Goal: Task Accomplishment & Management: Manage account settings

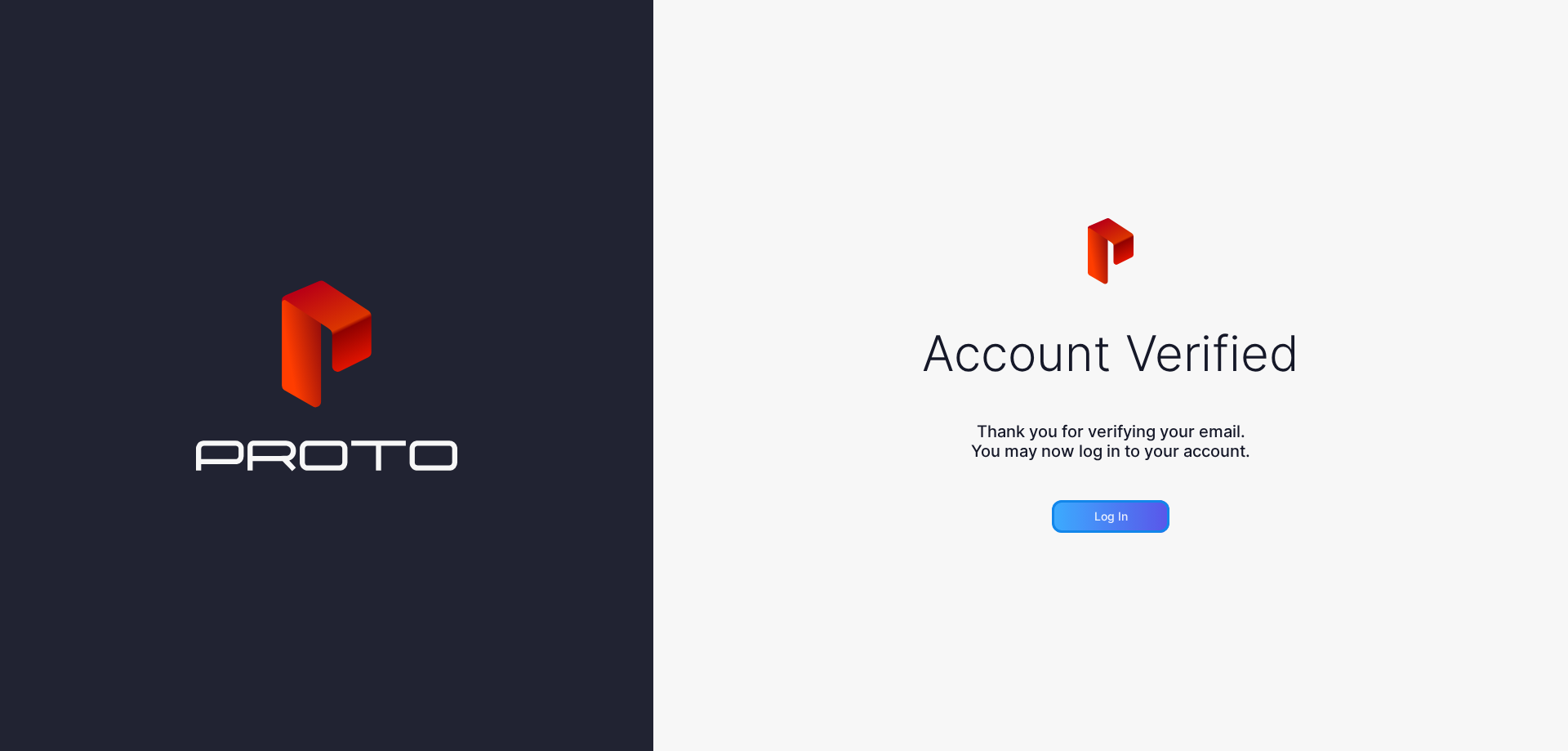
click at [1096, 521] on div "Log in" at bounding box center [1111, 517] width 33 height 13
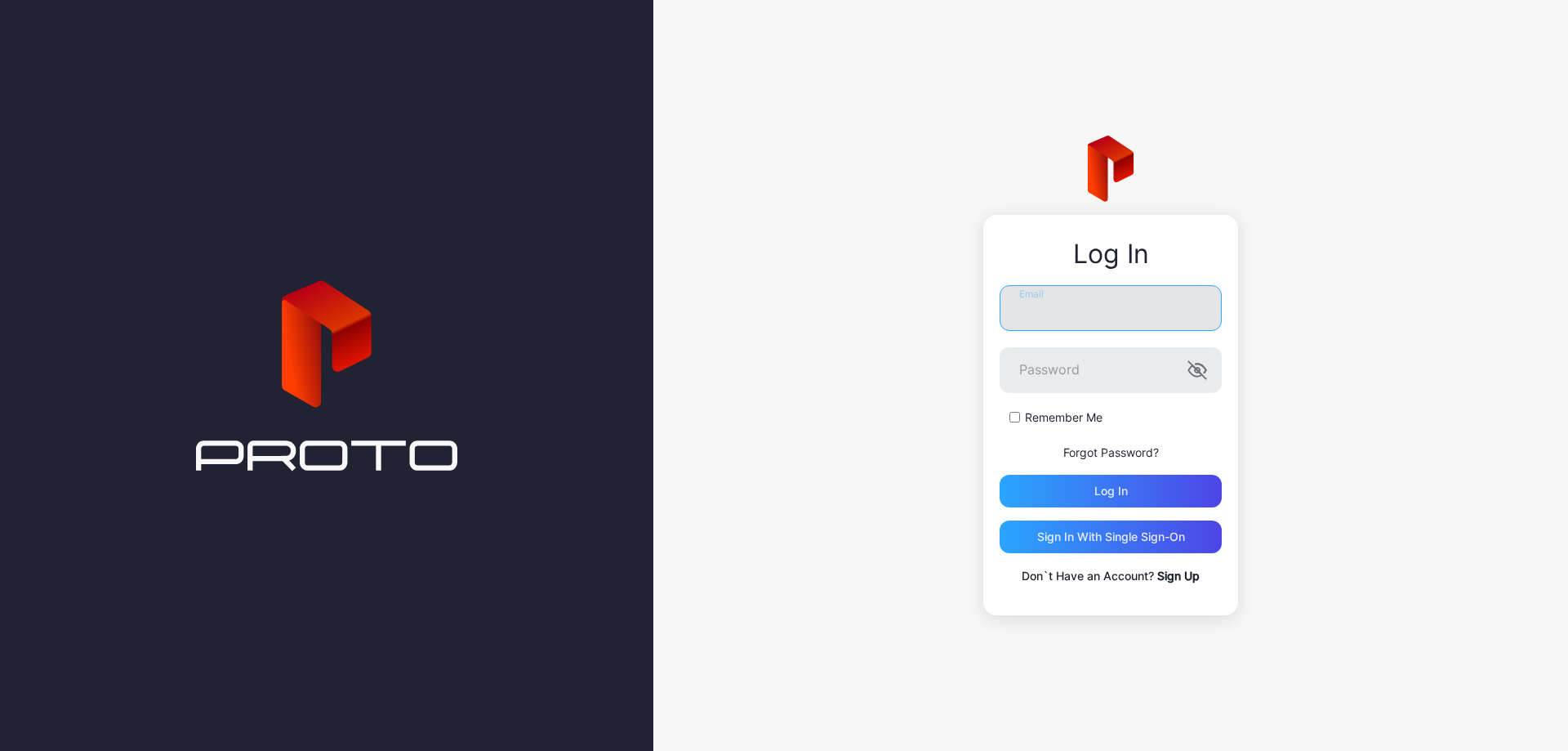
click at [1110, 299] on input "Email" at bounding box center [1110, 307] width 222 height 46
type input "**********"
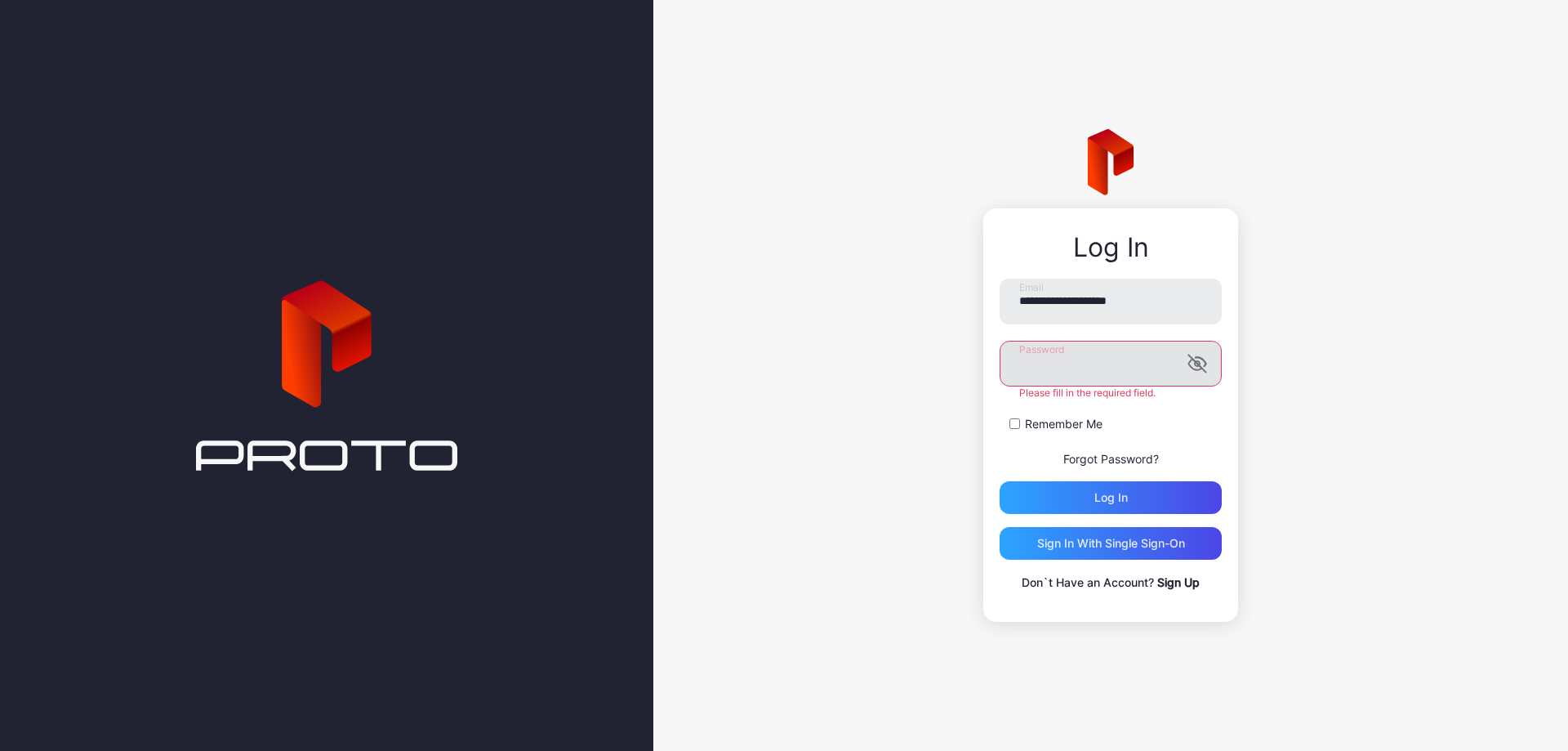
click at [1196, 369] on g "button" at bounding box center [1197, 363] width 17 height 17
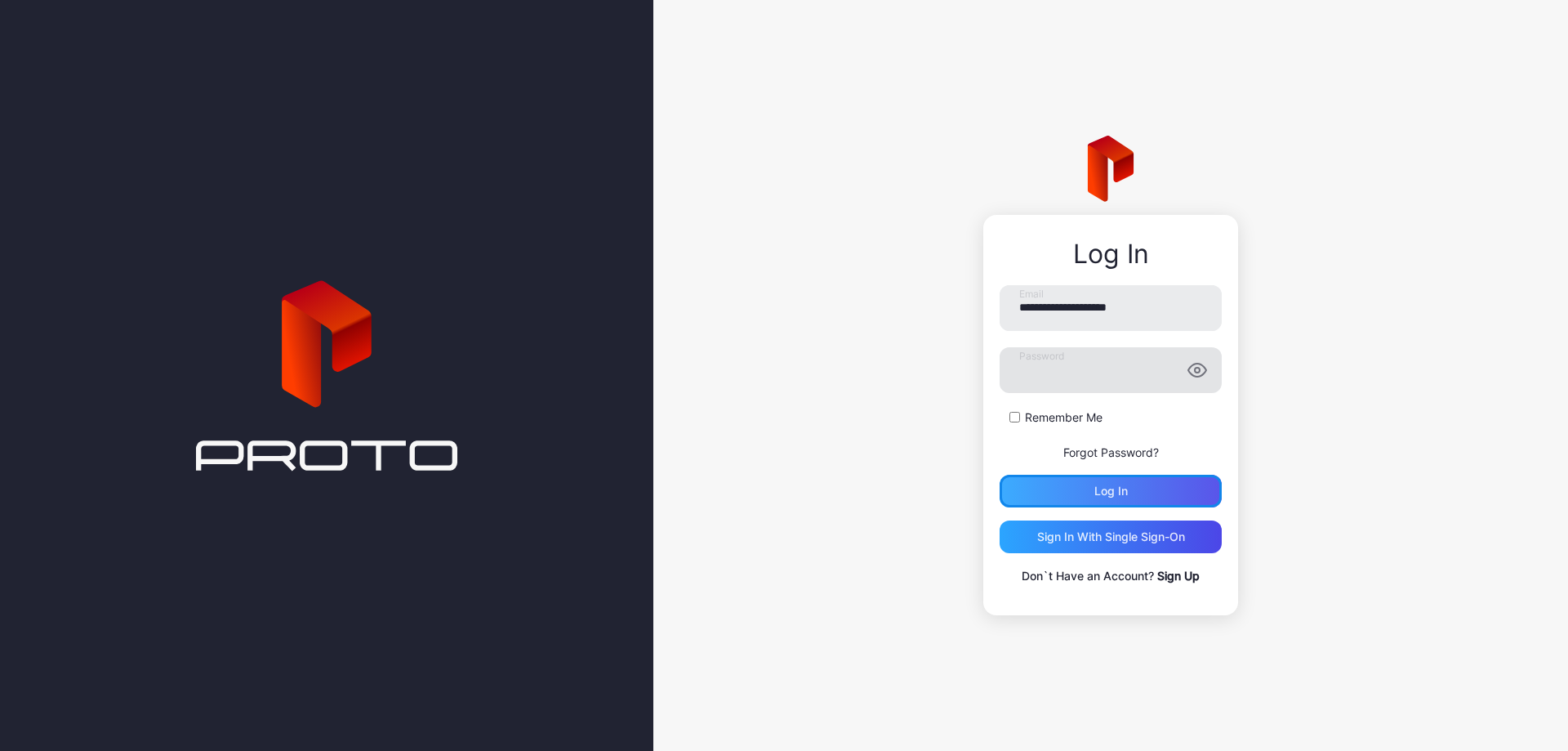
click at [1095, 480] on div "Log in" at bounding box center [1110, 490] width 222 height 32
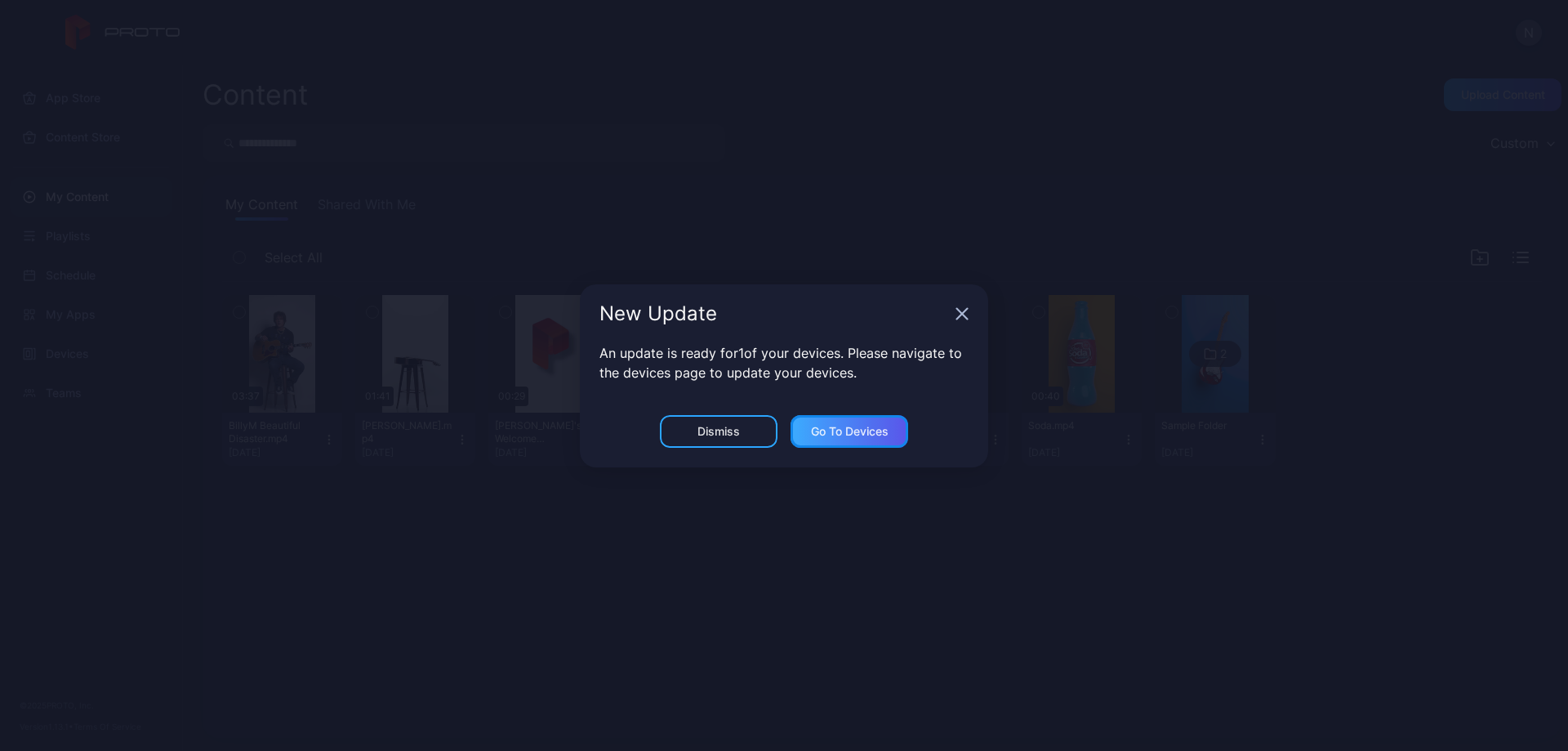
click at [850, 434] on div "Go to devices" at bounding box center [849, 431] width 77 height 13
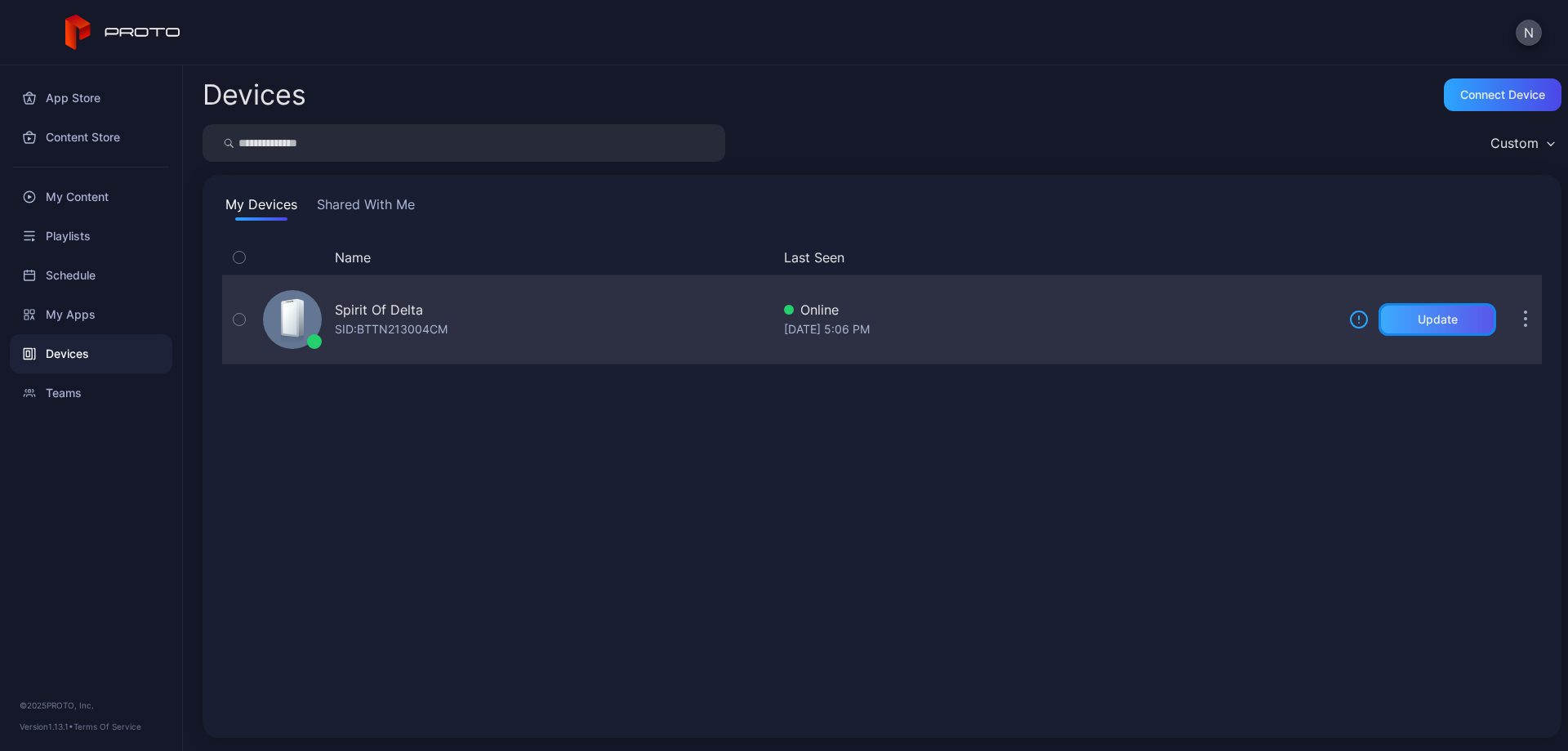
click at [1443, 330] on div "Update" at bounding box center [1438, 319] width 118 height 32
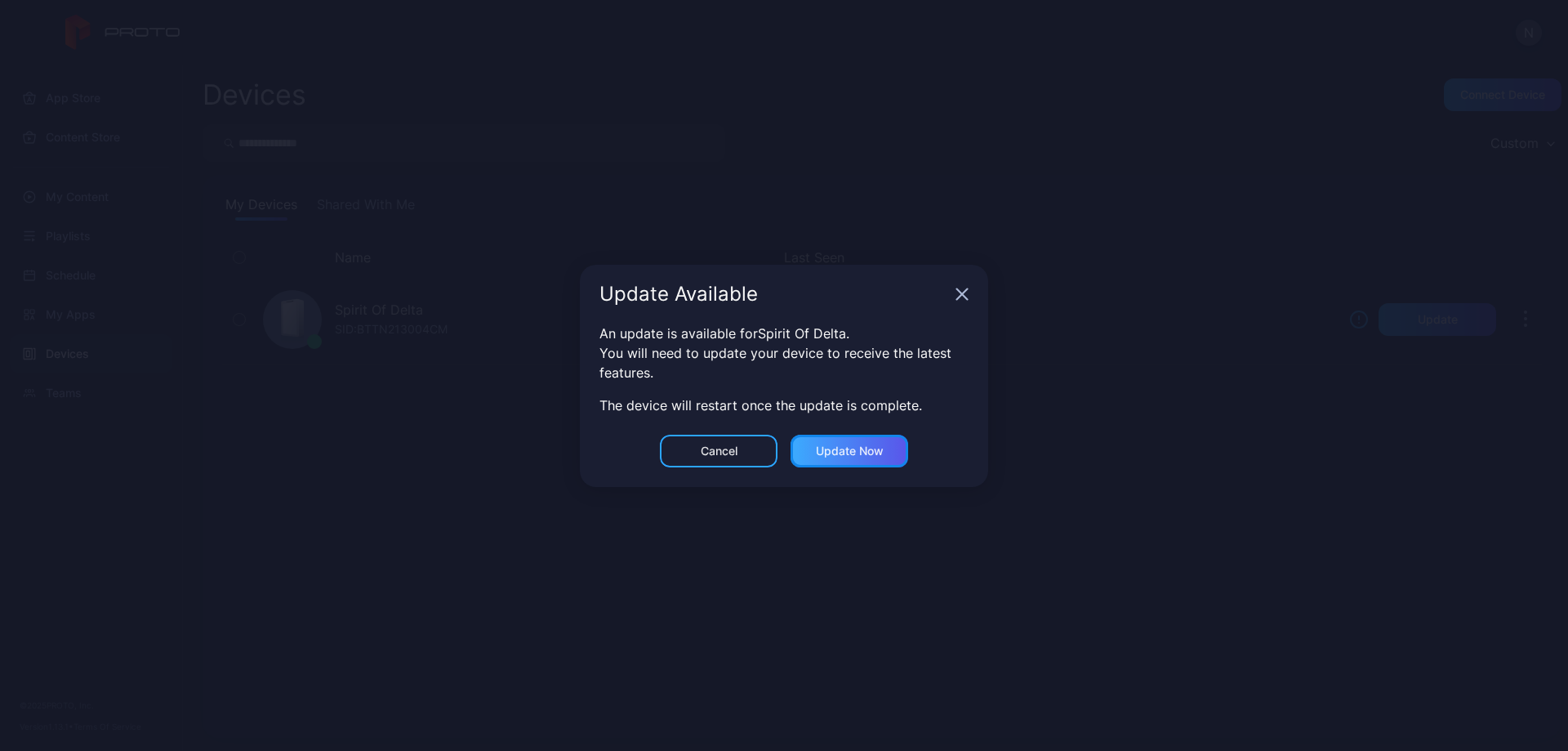
click at [846, 454] on div "Update now" at bounding box center [850, 451] width 68 height 13
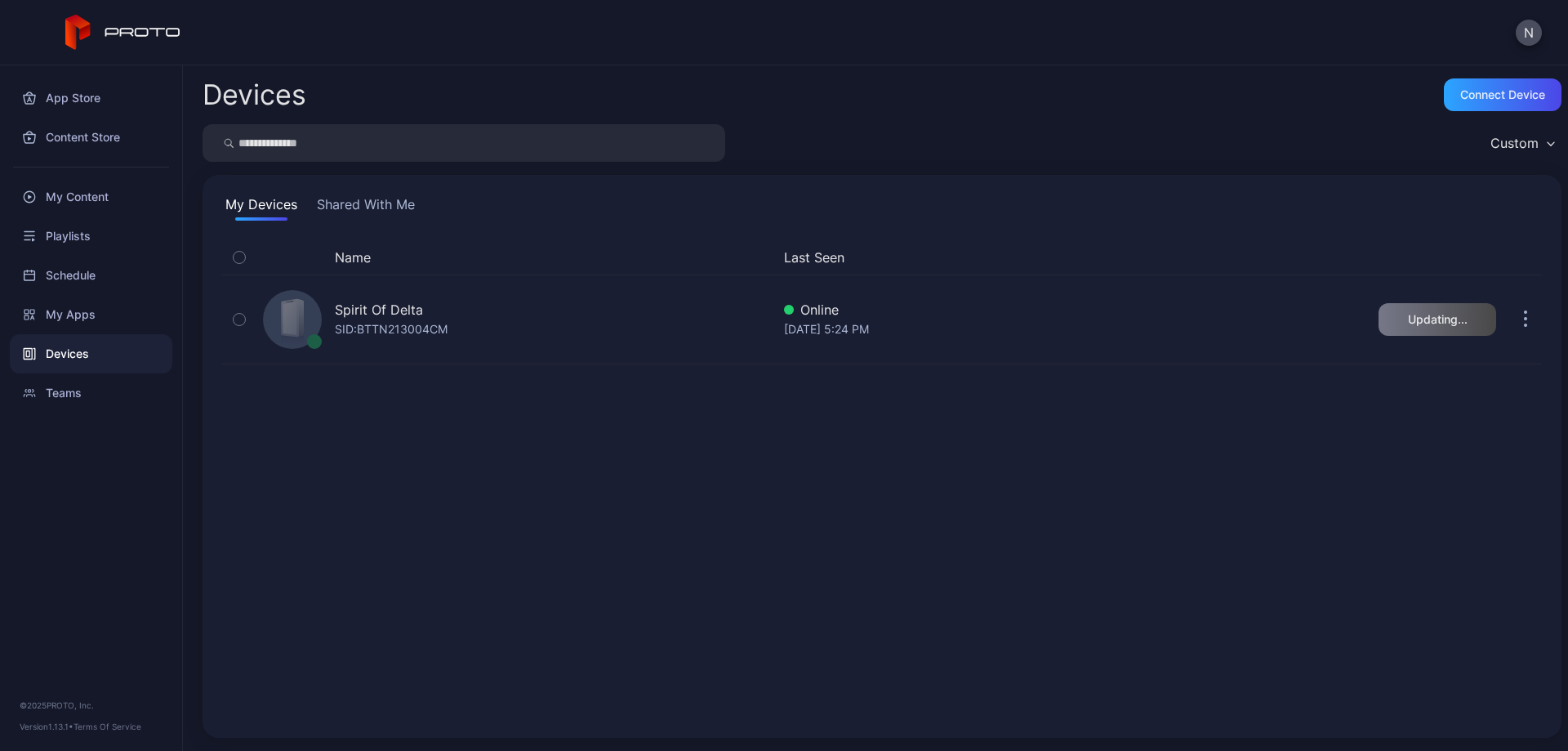
click at [70, 346] on div "Devices" at bounding box center [91, 353] width 163 height 39
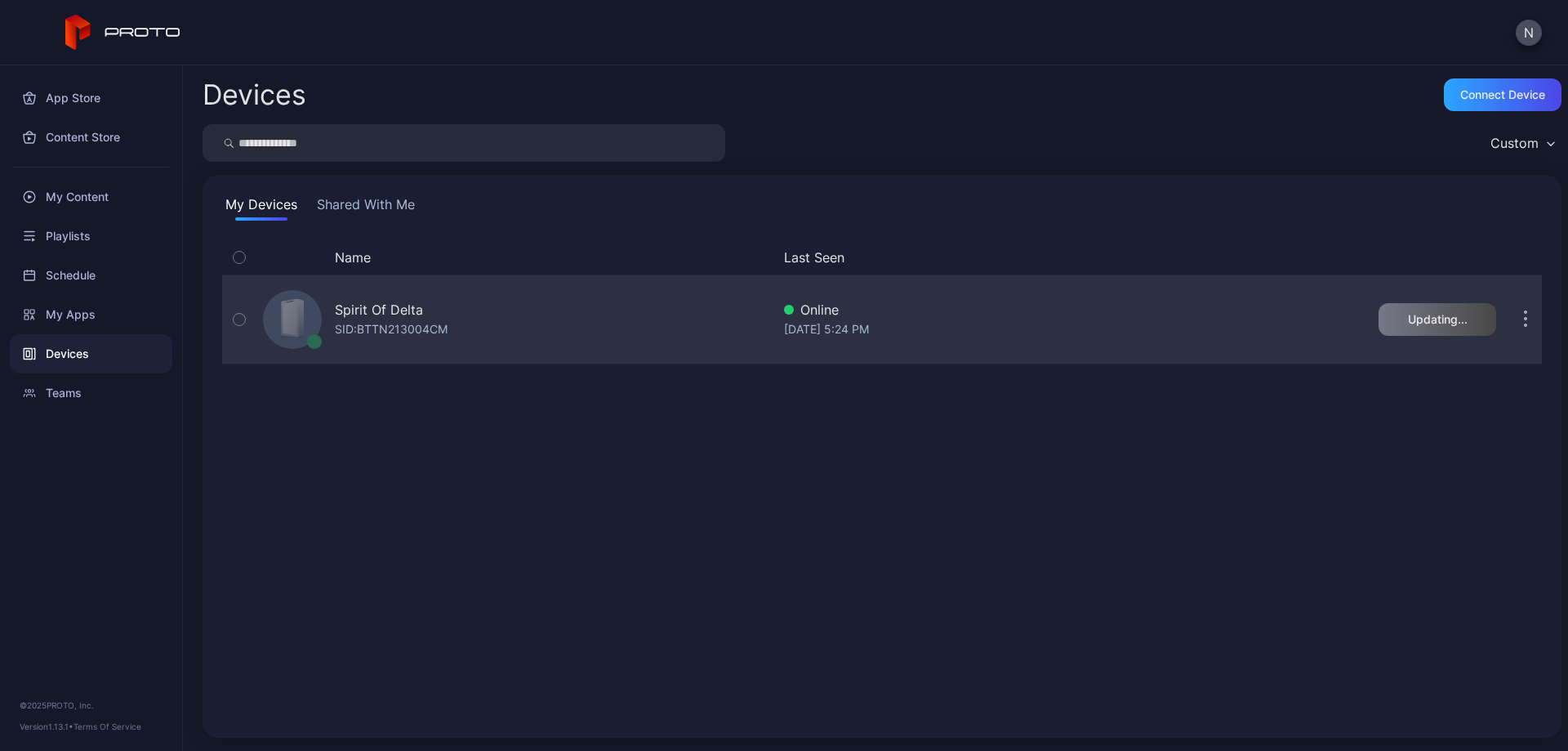
click at [240, 319] on icon "button" at bounding box center [238, 319] width 4 height 2
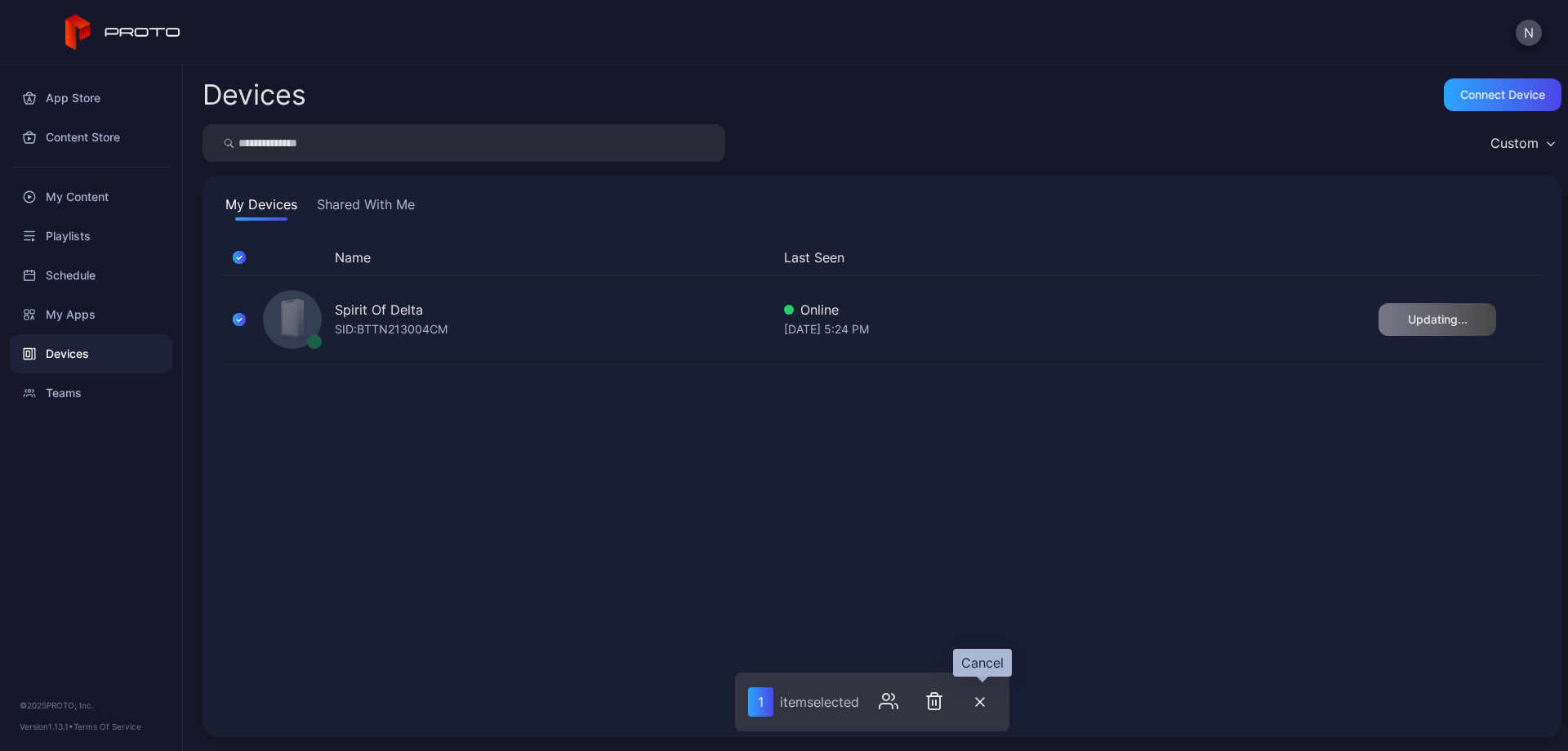
click at [982, 700] on icon "button" at bounding box center [980, 702] width 10 height 10
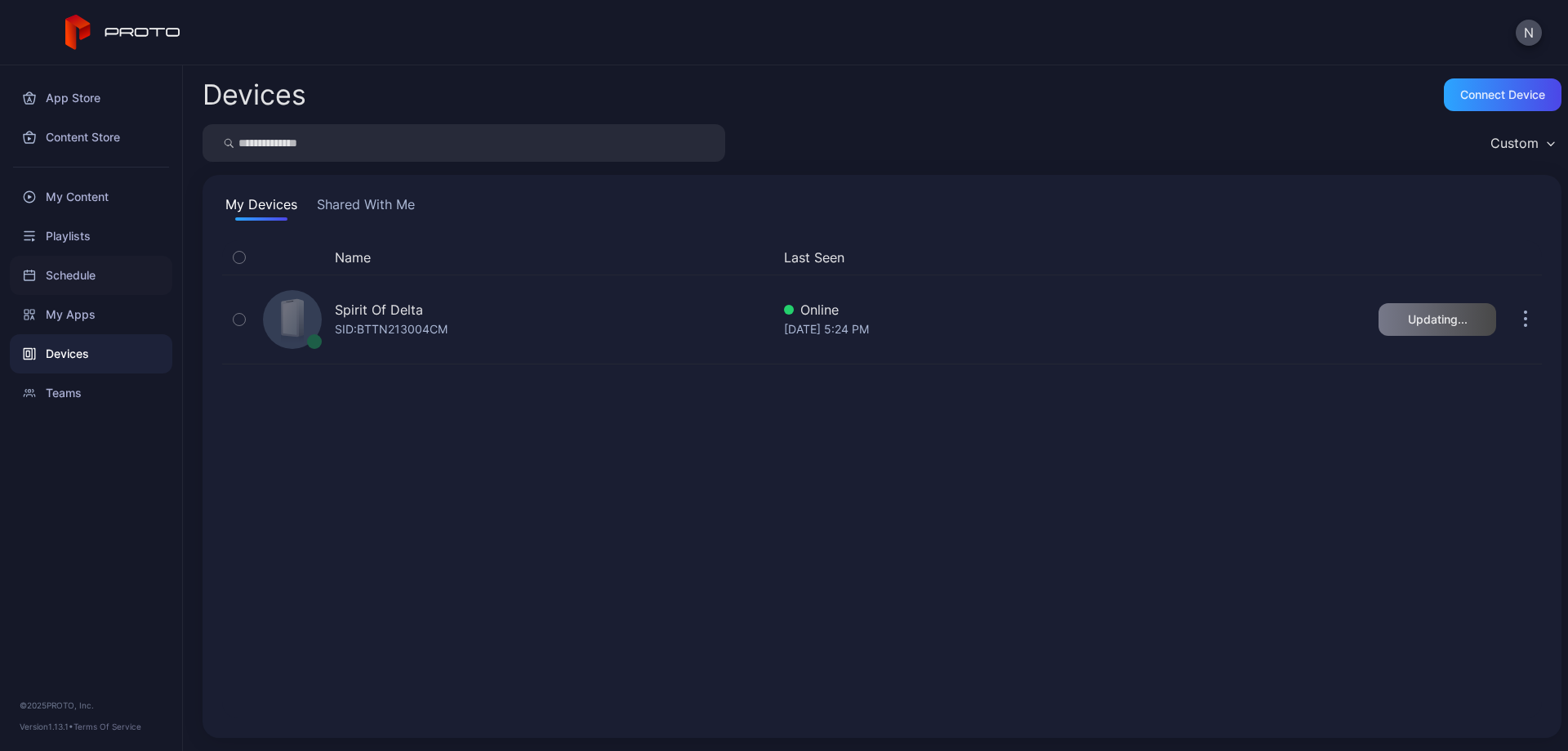
click at [78, 268] on div "Schedule" at bounding box center [91, 275] width 163 height 39
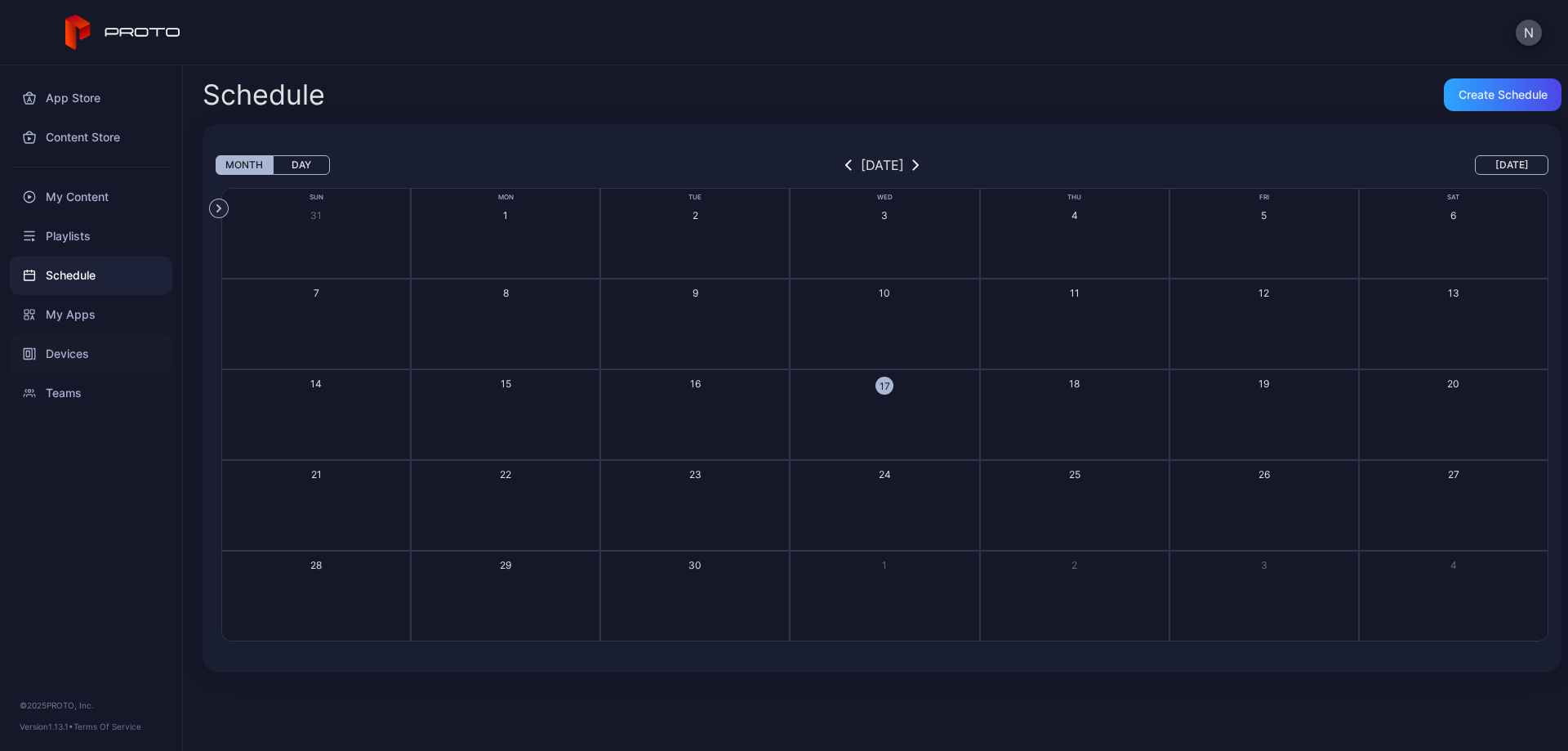
click at [82, 361] on div "Devices" at bounding box center [91, 353] width 163 height 39
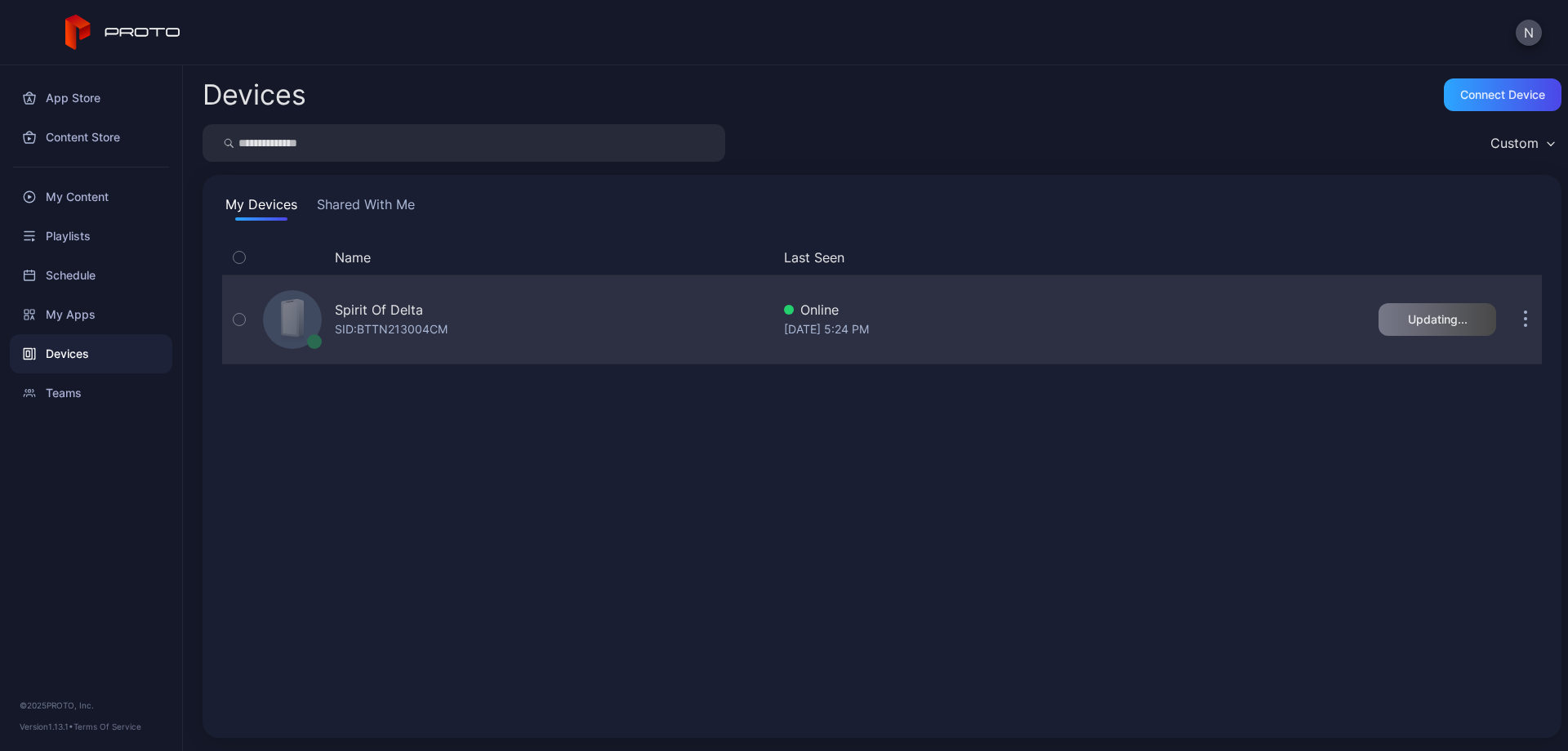
click at [235, 316] on icon "button" at bounding box center [239, 320] width 12 height 18
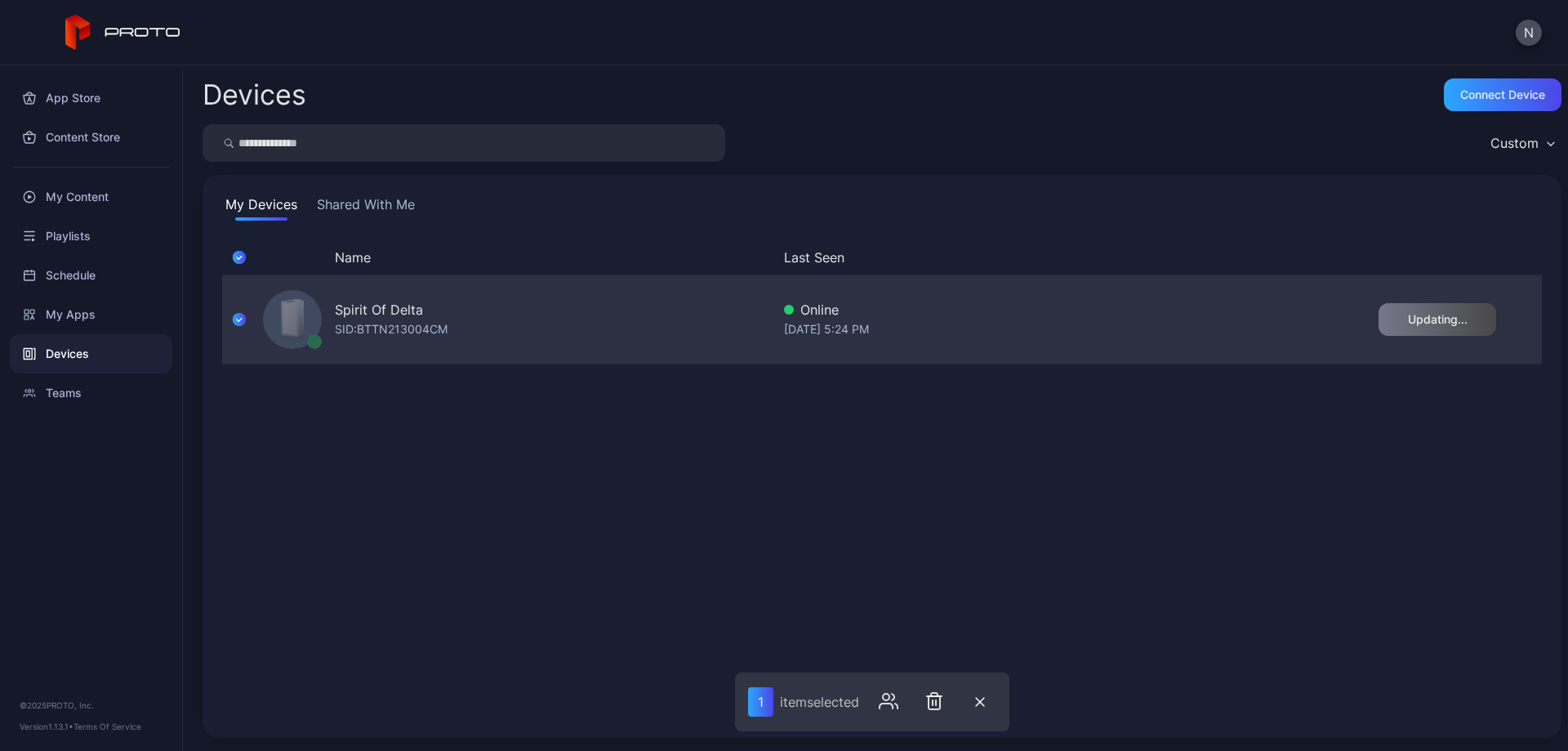
click at [409, 305] on div "Spirit Of Delta" at bounding box center [379, 310] width 88 height 20
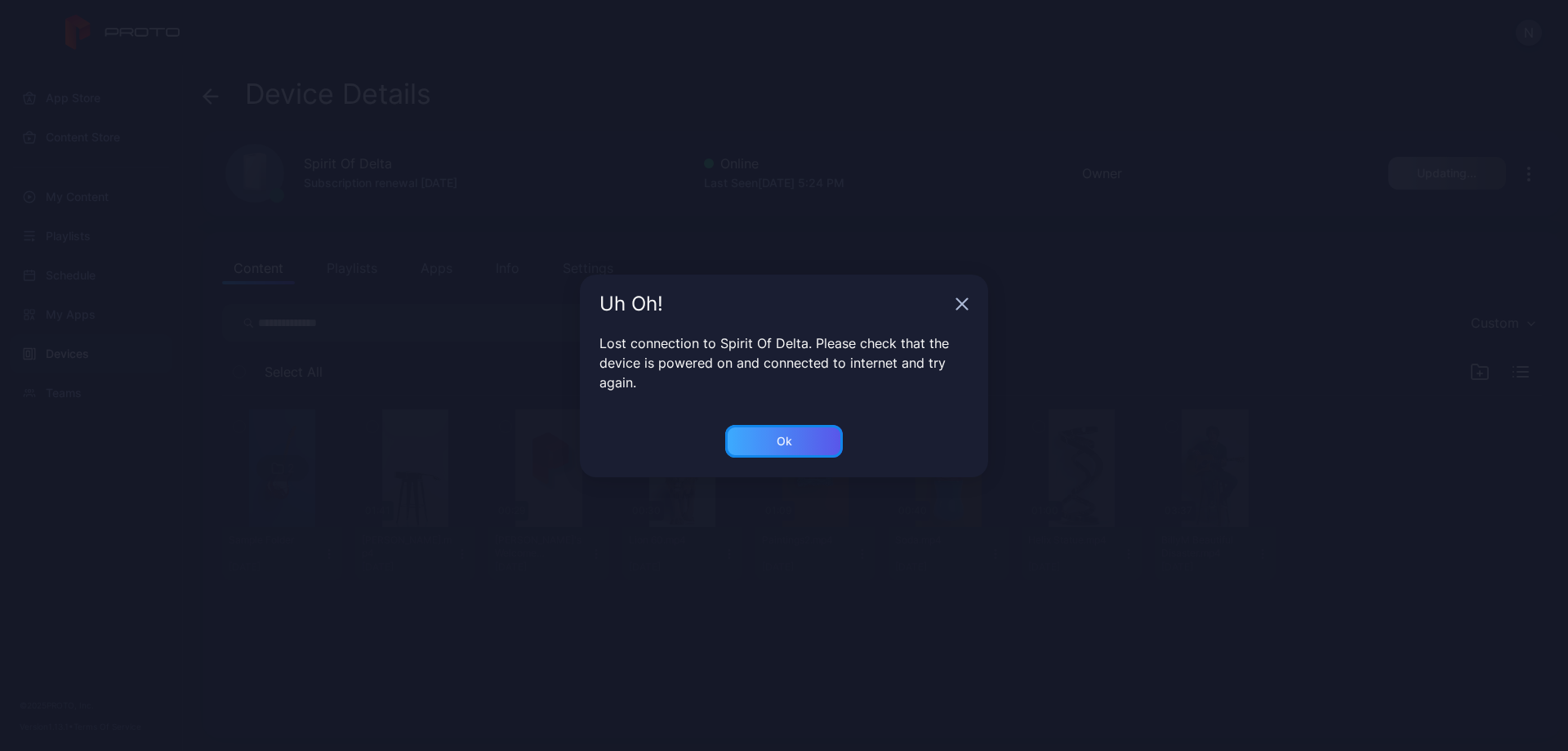
click at [793, 445] on div "Ok" at bounding box center [784, 440] width 118 height 32
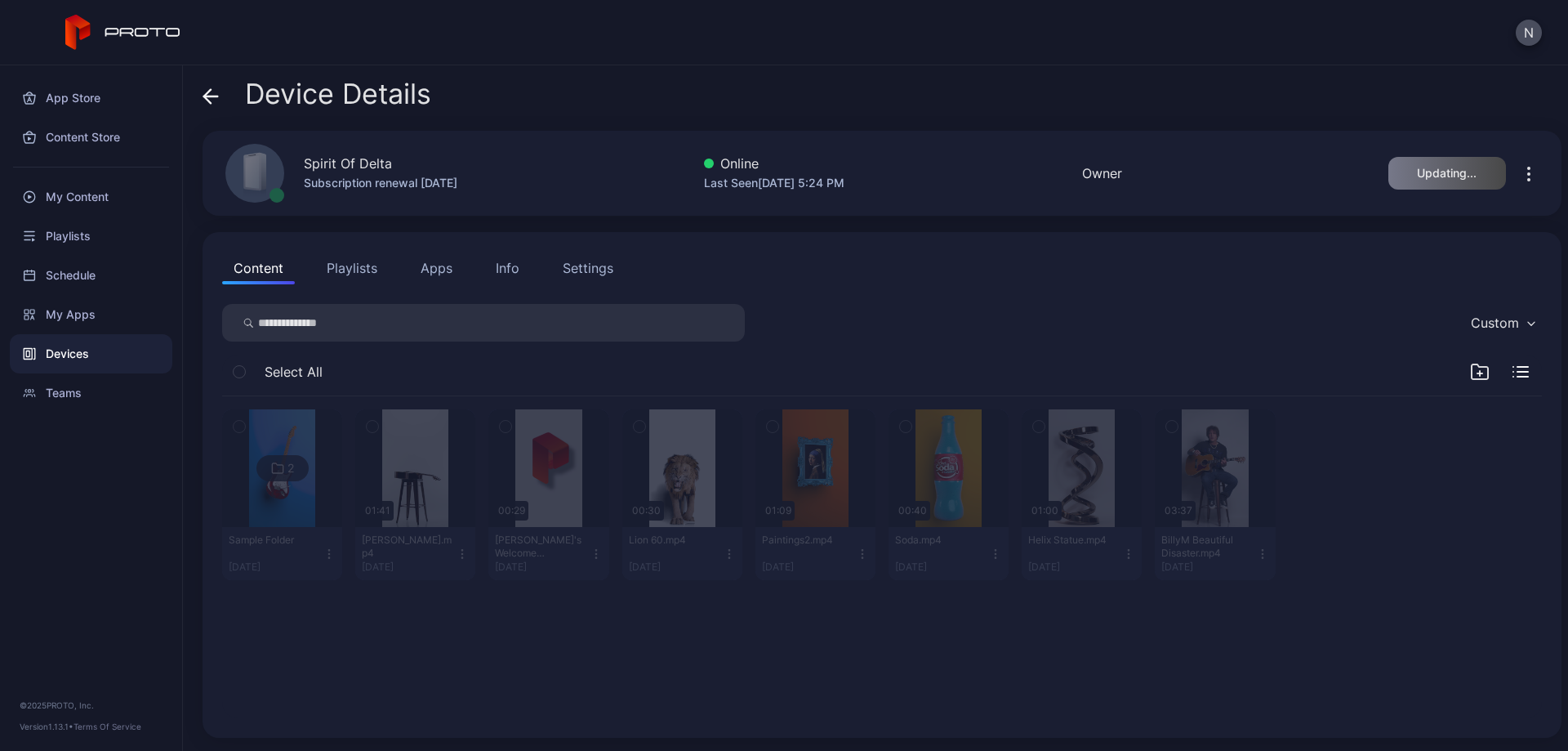
click at [507, 271] on div "Info" at bounding box center [507, 268] width 24 height 20
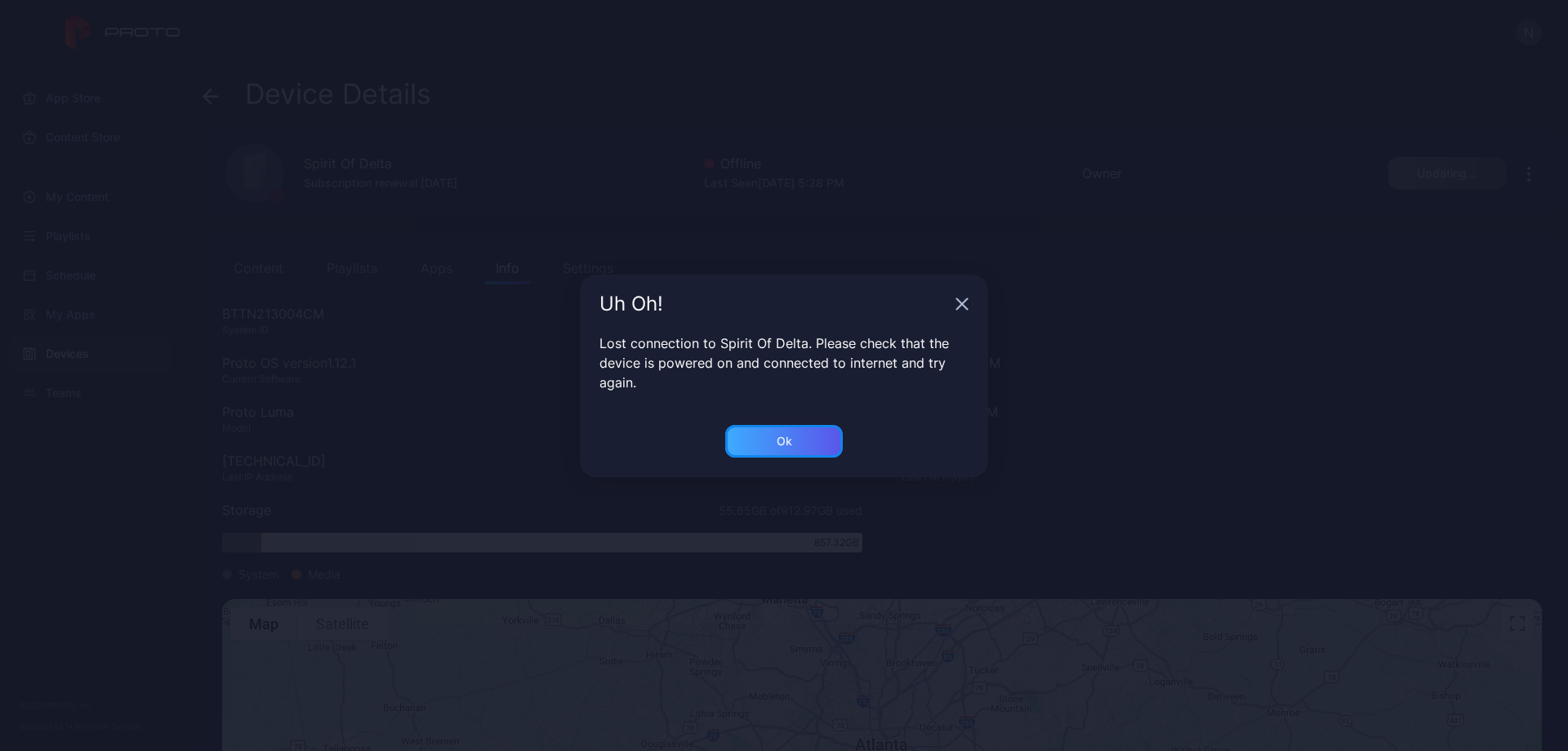
click at [796, 438] on div "Ok" at bounding box center [784, 440] width 118 height 32
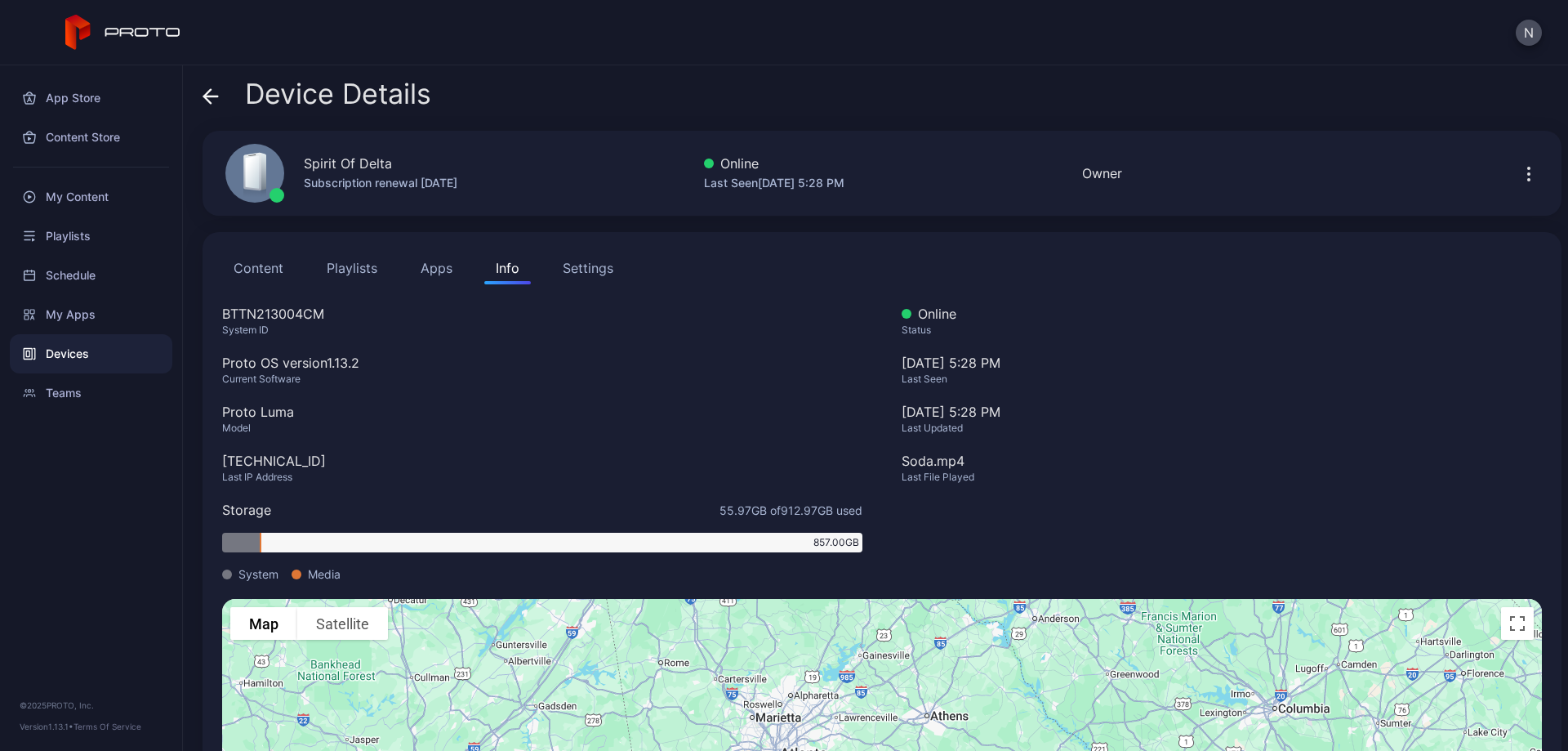
click at [435, 269] on button "Apps" at bounding box center [437, 268] width 55 height 32
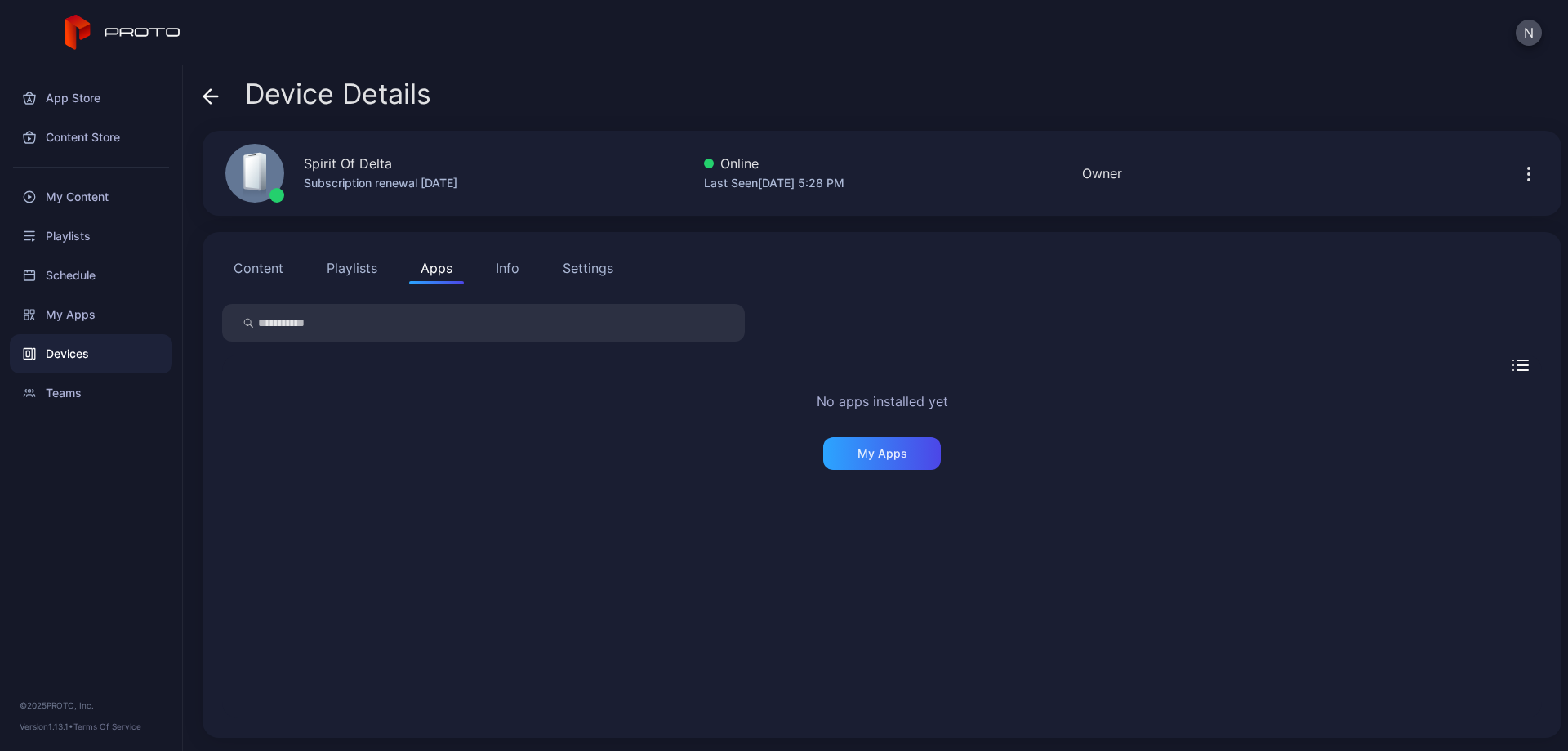
click at [491, 269] on button "Info" at bounding box center [507, 268] width 47 height 32
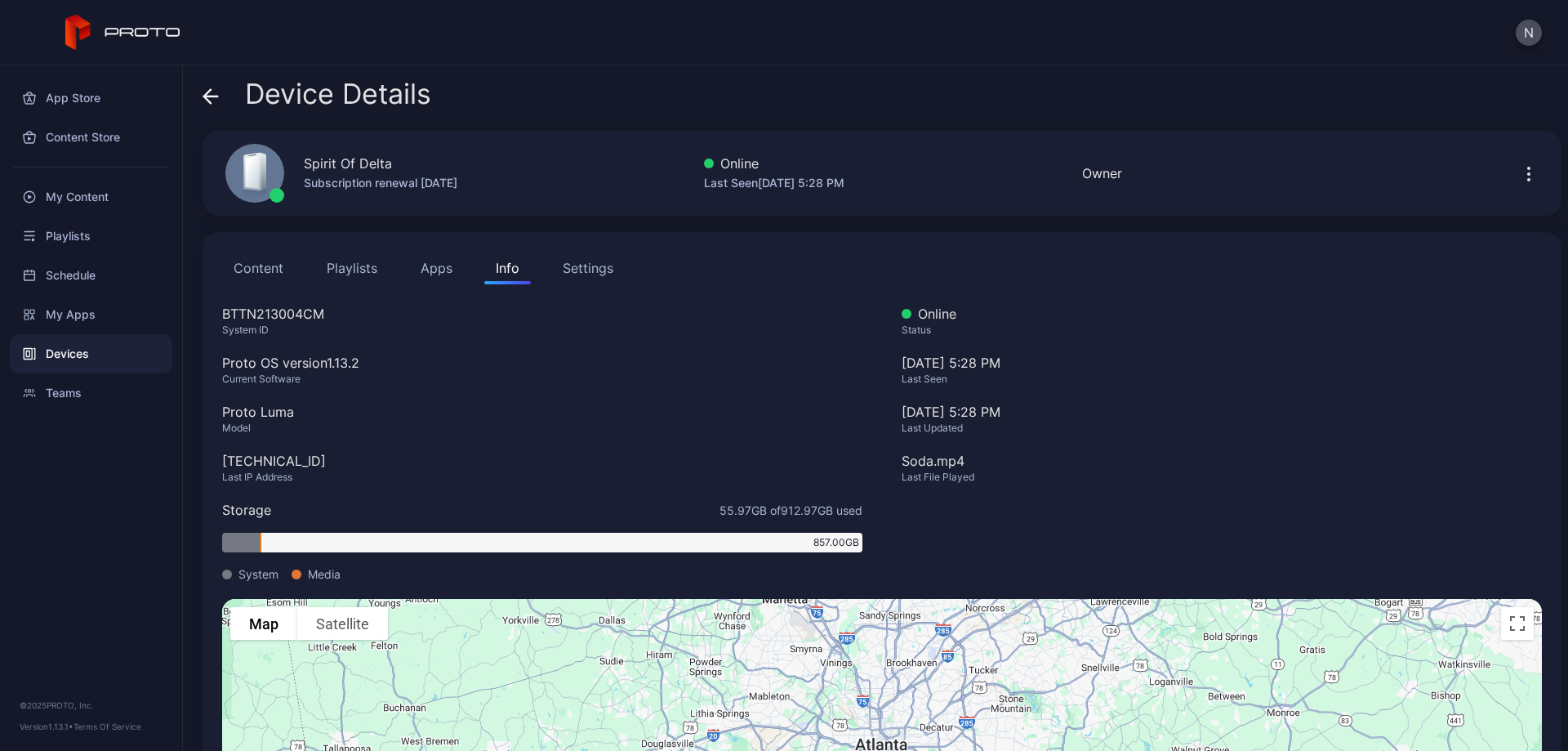
click at [600, 266] on div "Settings" at bounding box center [587, 268] width 51 height 20
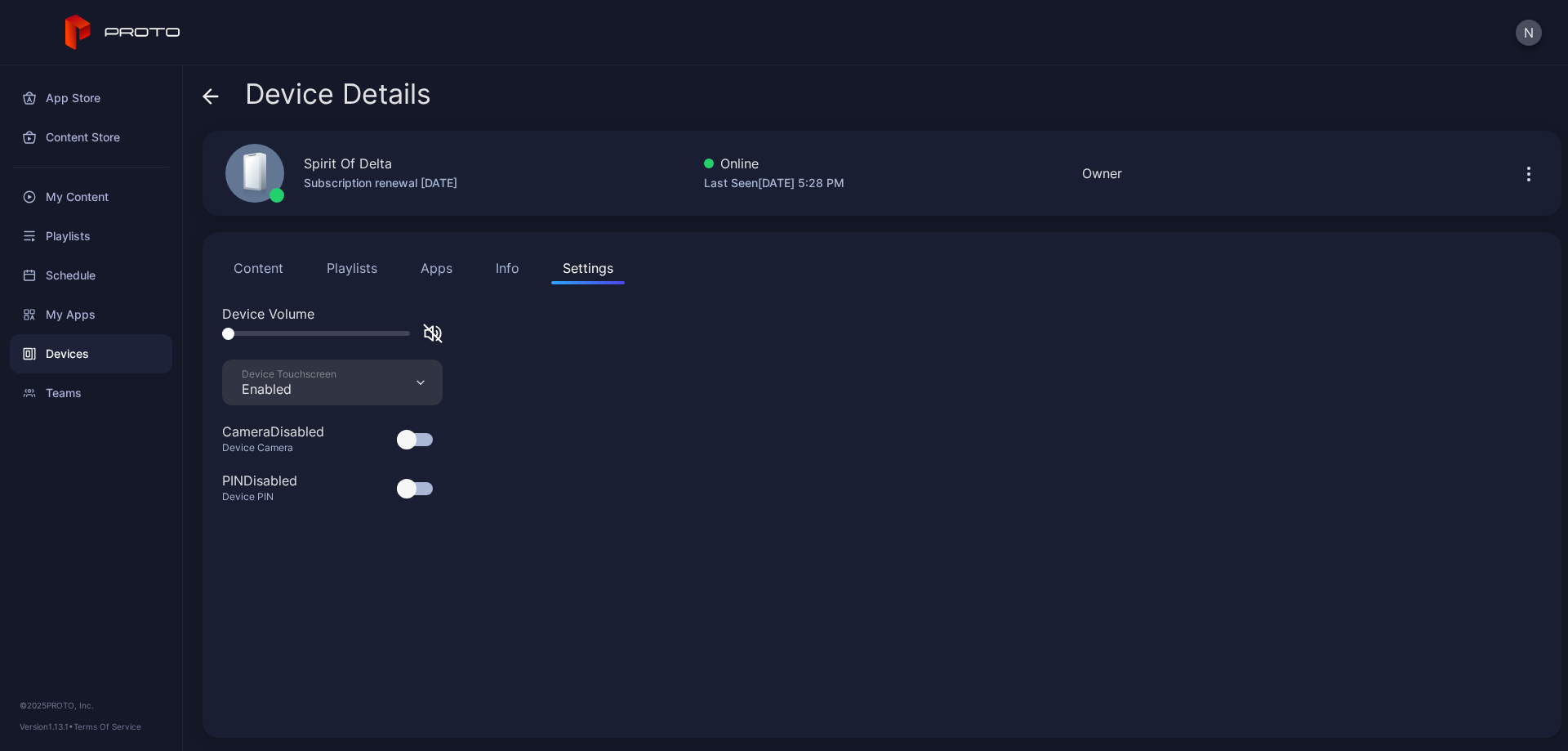
click at [422, 489] on div at bounding box center [414, 488] width 36 height 13
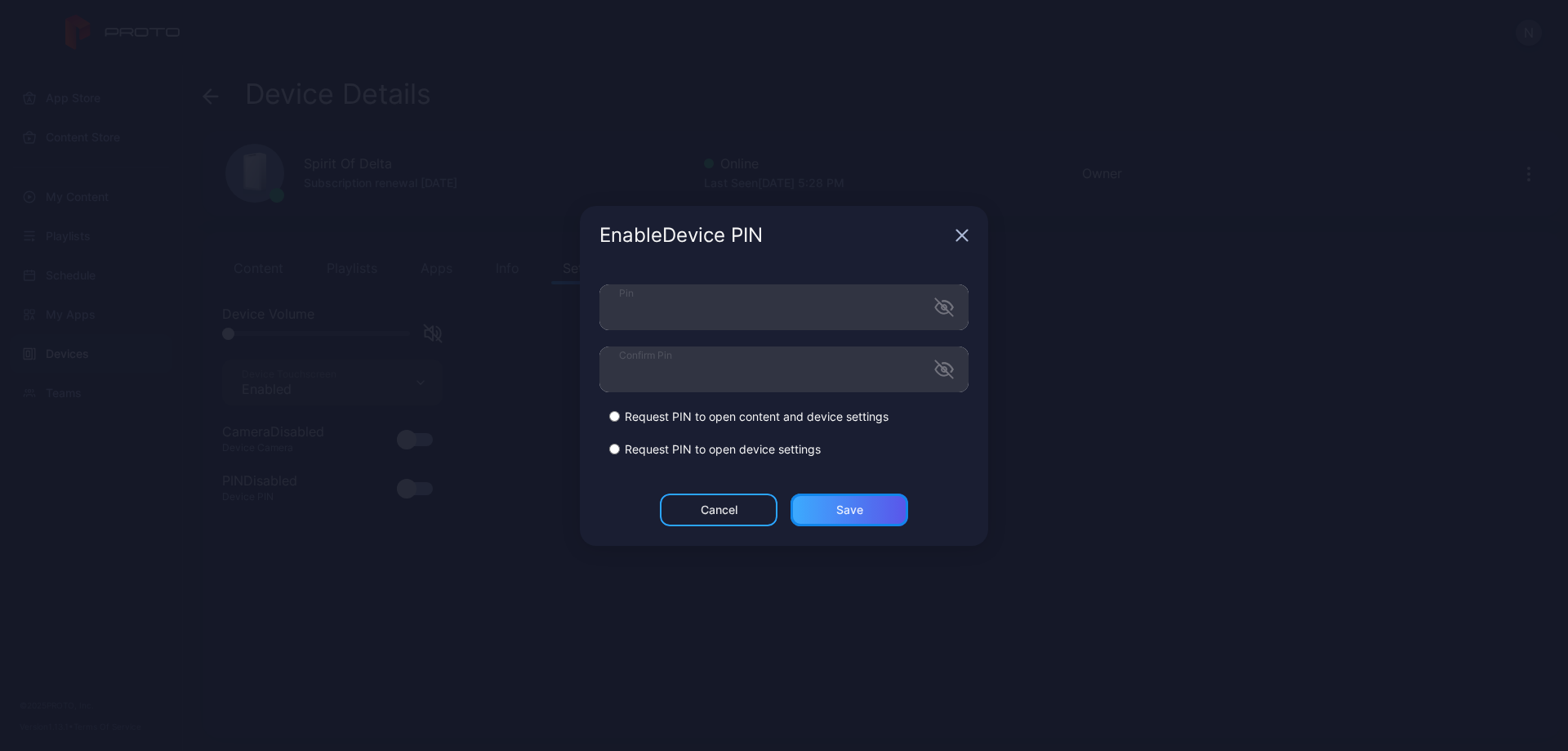
click at [838, 510] on div "Save" at bounding box center [850, 510] width 27 height 13
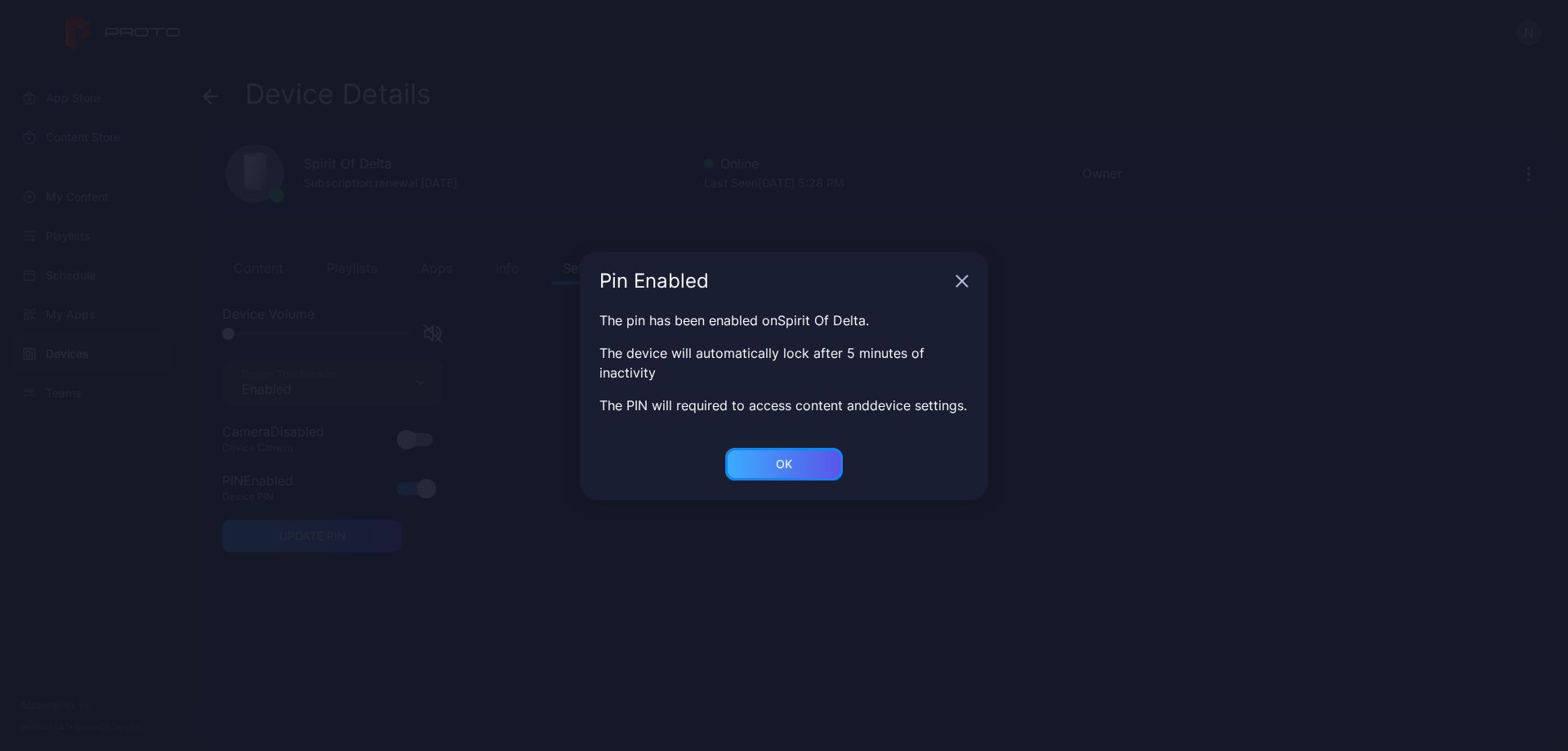
click at [806, 469] on div "OK" at bounding box center [784, 464] width 118 height 32
